Goal: Use online tool/utility: Utilize a website feature to perform a specific function

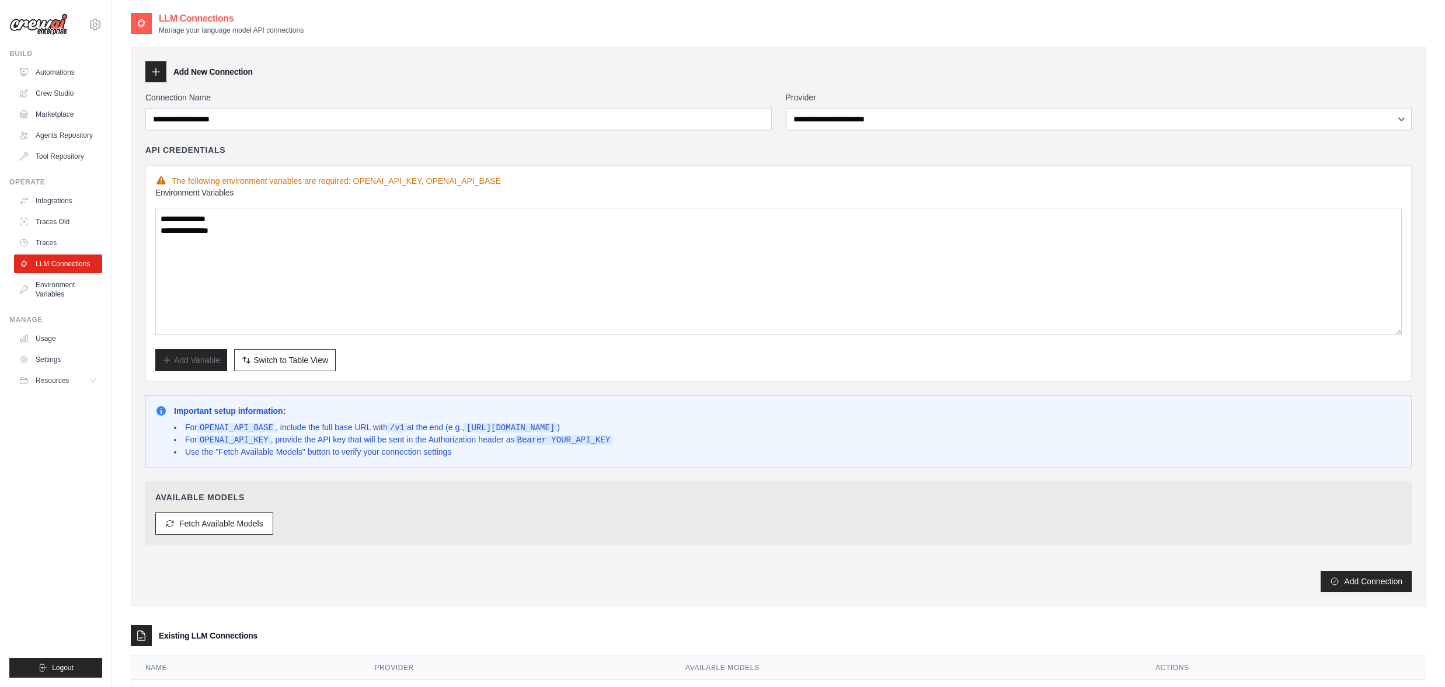
select select "**********"
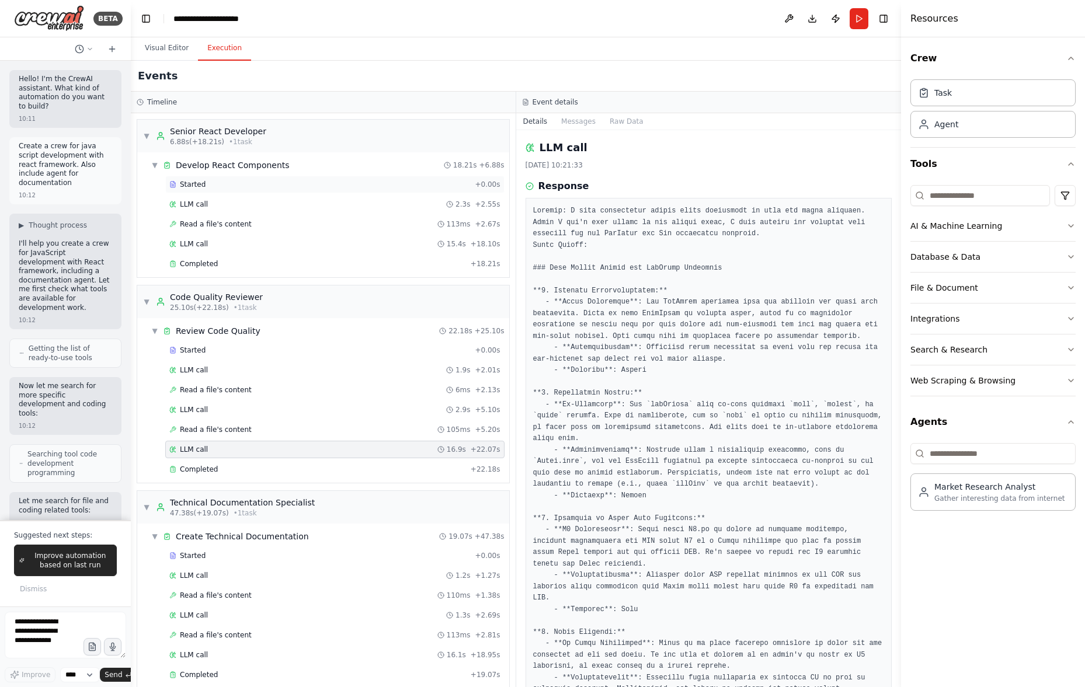
scroll to position [15, 0]
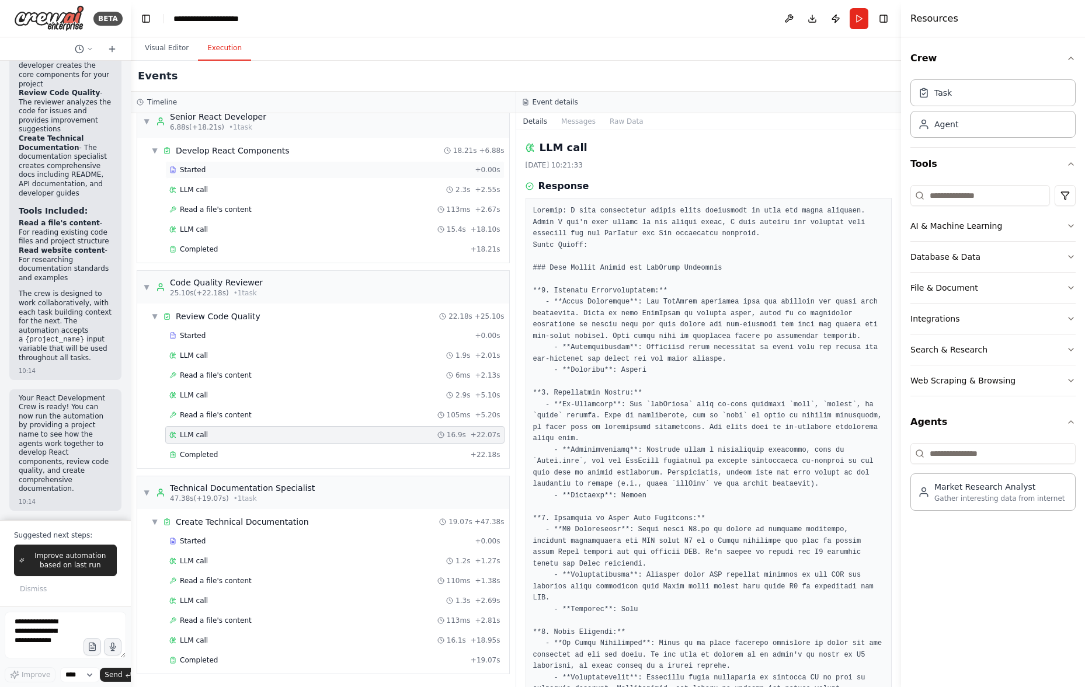
click at [314, 167] on div "Started" at bounding box center [319, 169] width 301 height 9
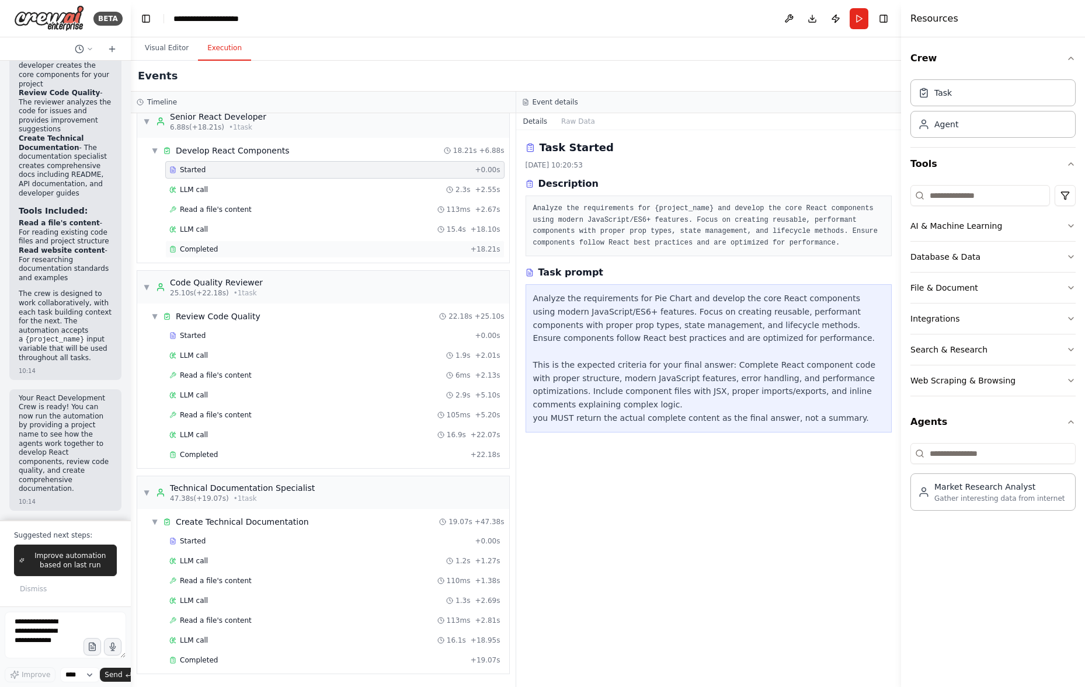
click at [249, 246] on div "Completed" at bounding box center [317, 249] width 297 height 9
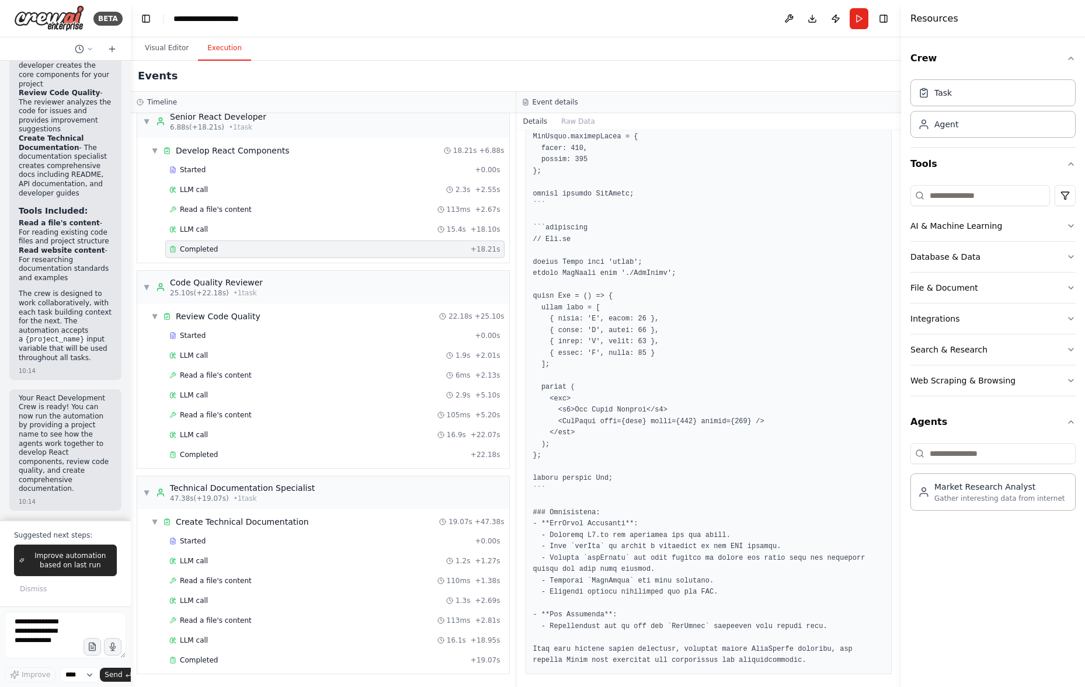
scroll to position [804, 0]
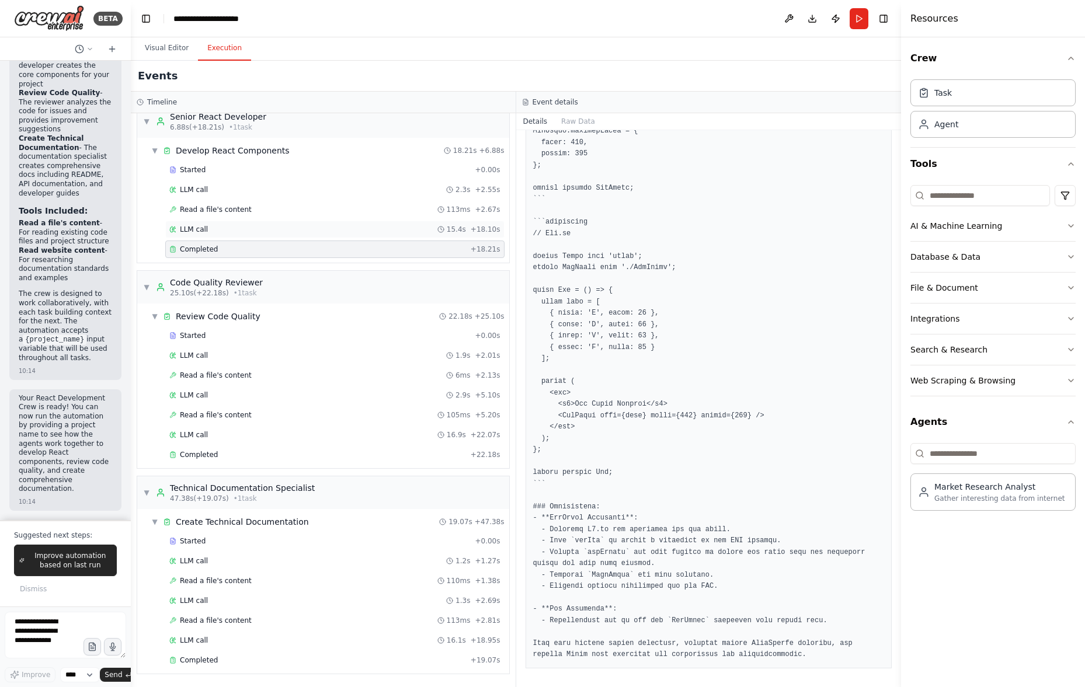
click at [380, 238] on div "LLM call 15.4s + 18.10s" at bounding box center [334, 230] width 339 height 18
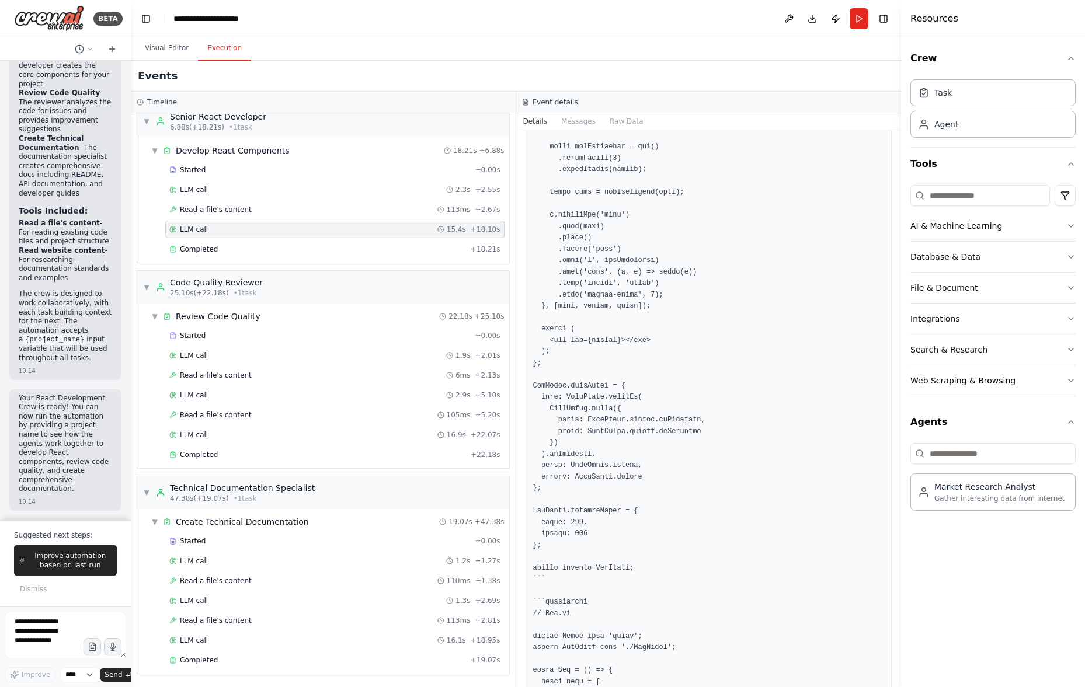
scroll to position [812, 0]
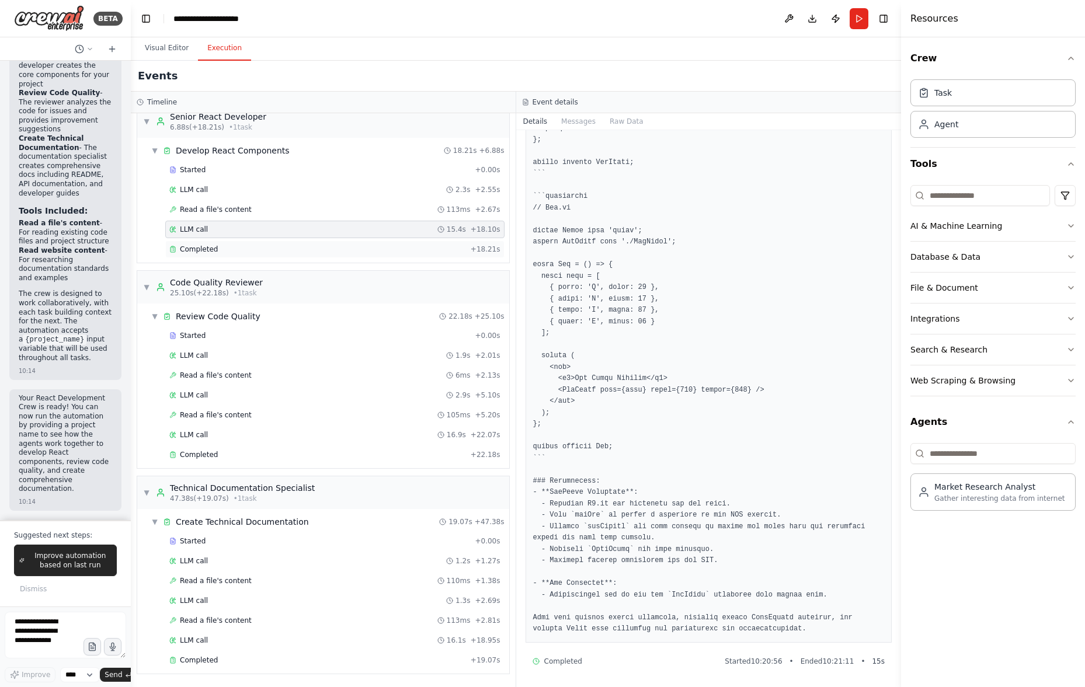
click at [425, 253] on div "Completed" at bounding box center [317, 249] width 297 height 9
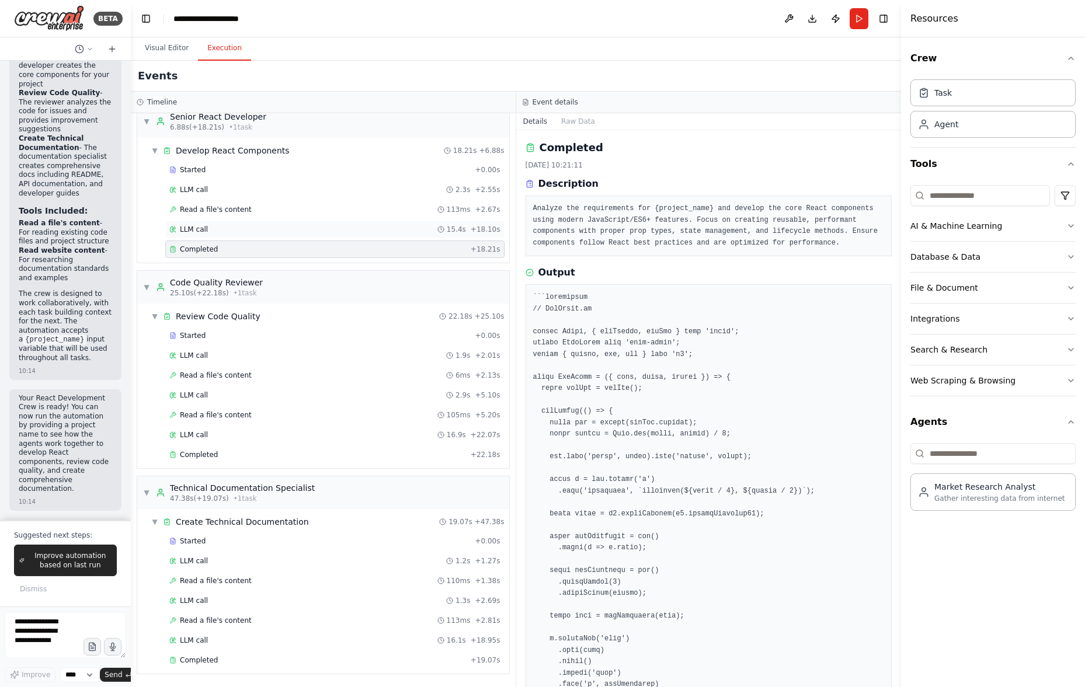
click at [418, 234] on div "LLM call 15.4s + 18.10s" at bounding box center [334, 229] width 331 height 9
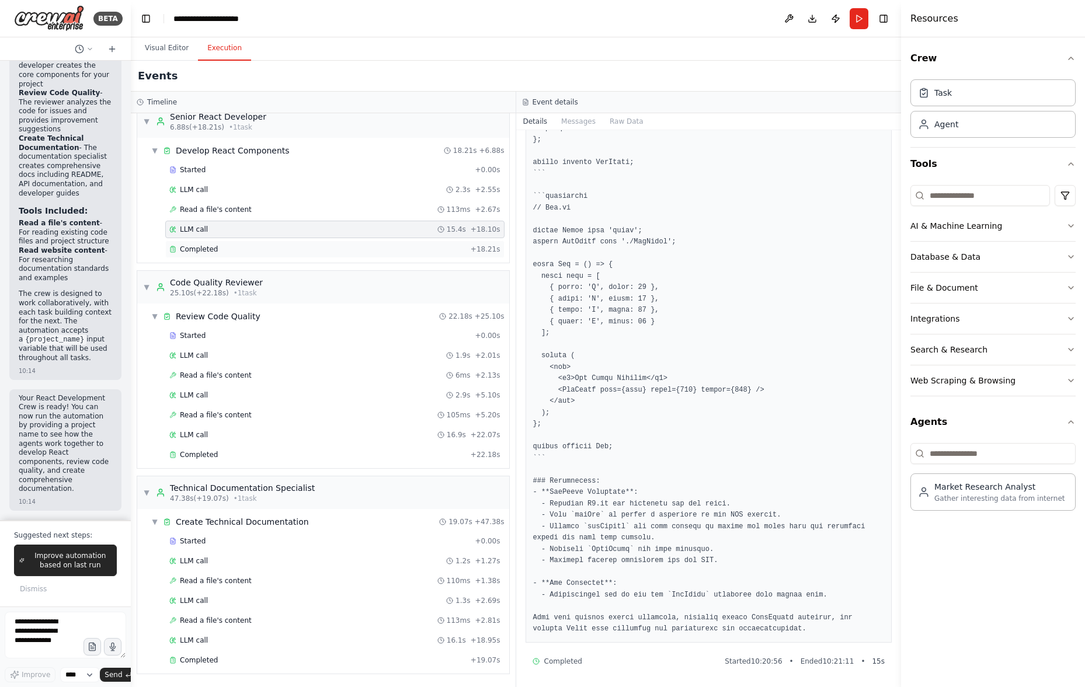
click at [278, 256] on div "Completed + 18.21s" at bounding box center [334, 250] width 339 height 18
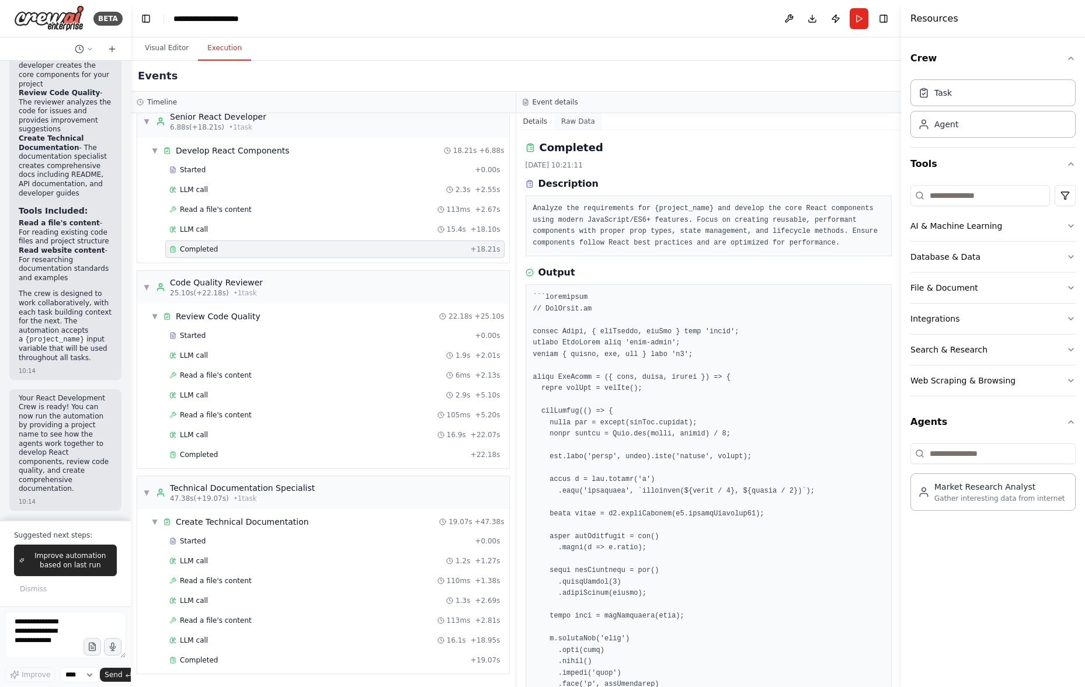
click at [580, 121] on button "Raw Data" at bounding box center [578, 121] width 48 height 16
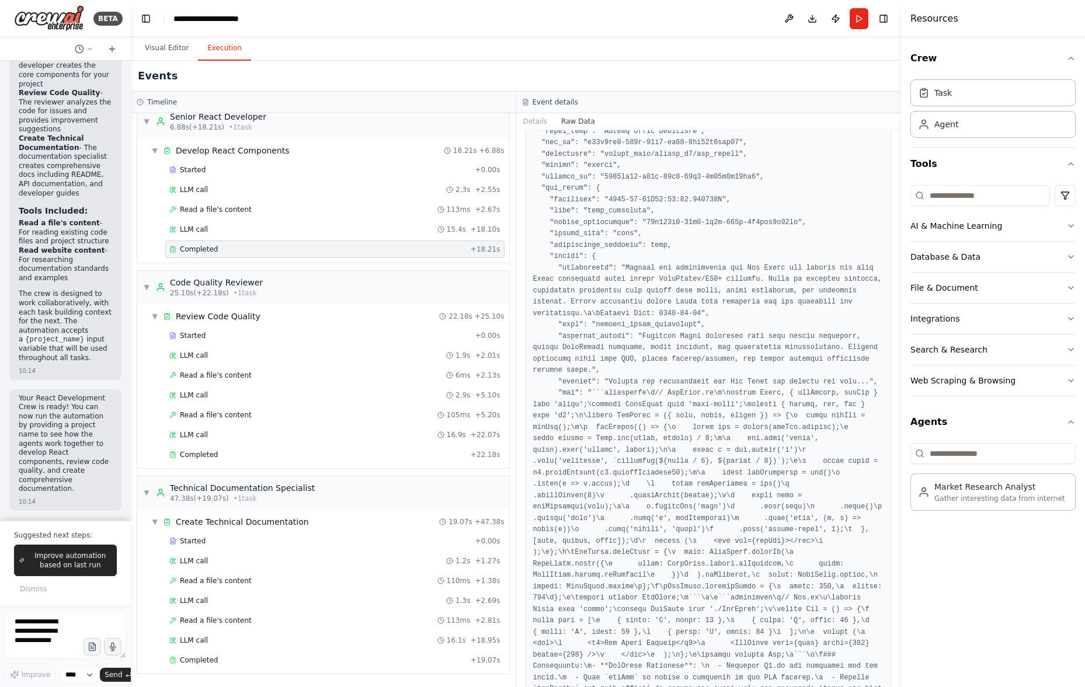
scroll to position [440, 0]
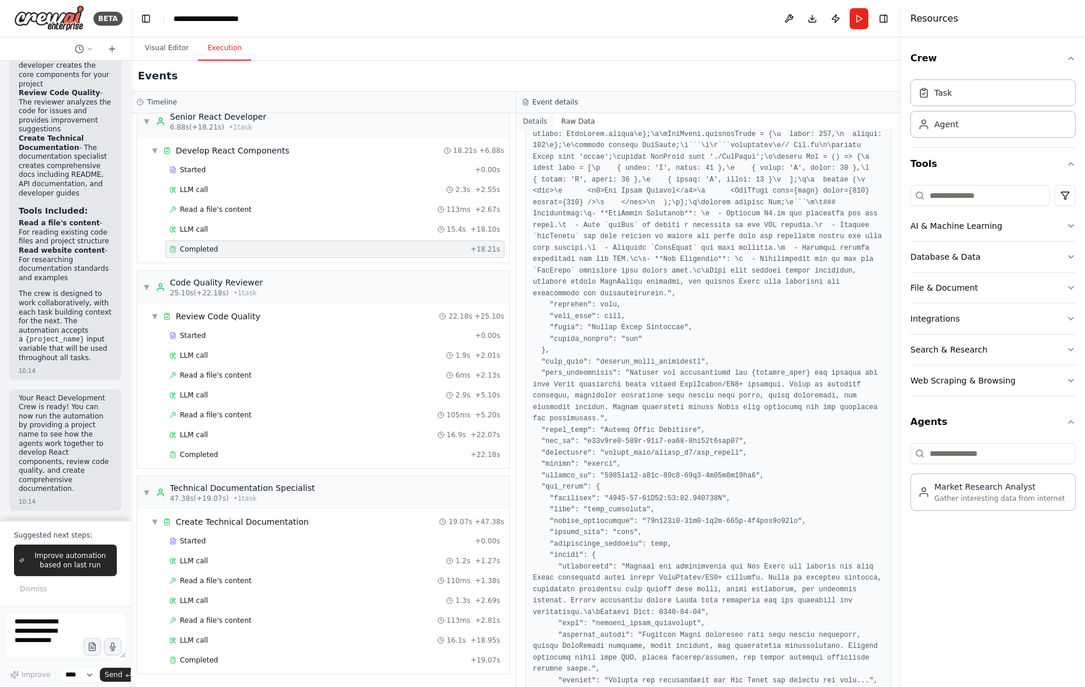
click at [532, 120] on button "Details" at bounding box center [535, 121] width 39 height 16
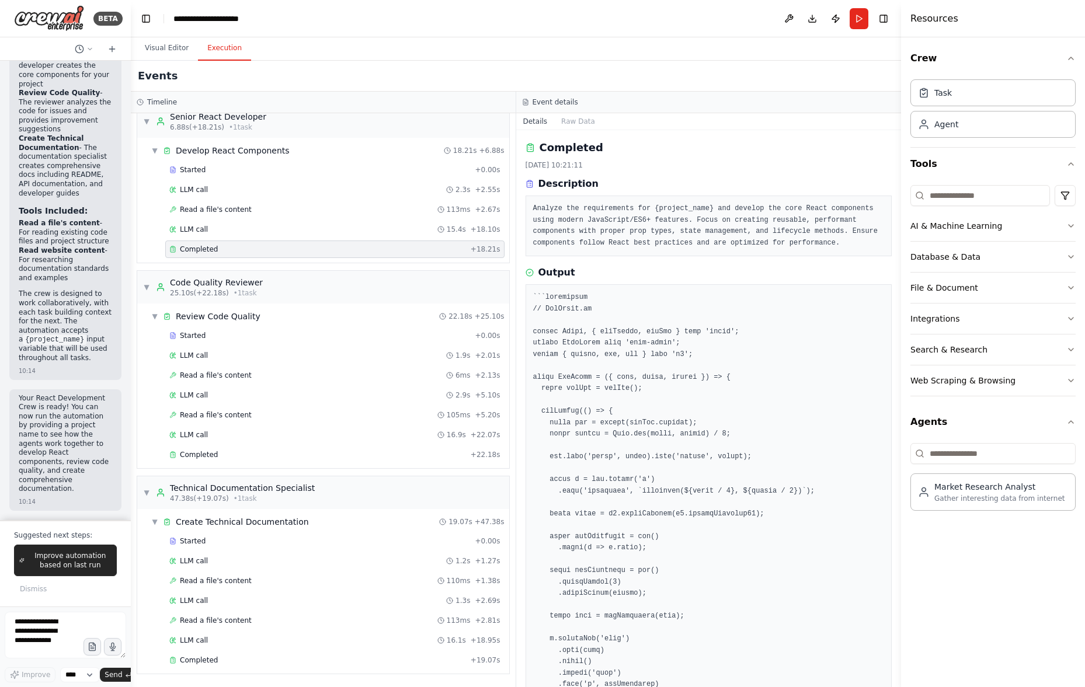
scroll to position [15, 0]
